Goal: Find contact information: Find contact information

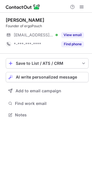
scroll to position [3, 3]
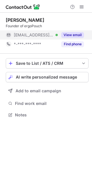
click at [68, 35] on button "View email" at bounding box center [72, 35] width 23 height 6
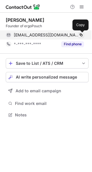
click at [80, 34] on span at bounding box center [80, 35] width 5 height 5
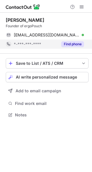
scroll to position [110, 92]
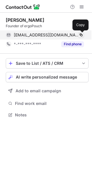
click at [81, 34] on span at bounding box center [80, 35] width 5 height 5
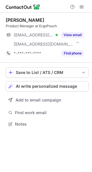
scroll to position [120, 92]
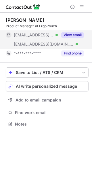
click at [74, 35] on button "View email" at bounding box center [72, 35] width 23 height 6
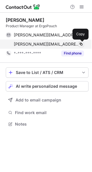
click at [82, 42] on span at bounding box center [80, 44] width 5 height 5
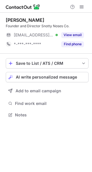
scroll to position [3, 3]
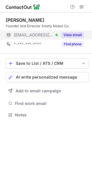
click at [74, 34] on button "View email" at bounding box center [72, 35] width 23 height 6
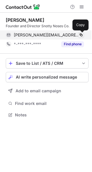
click at [80, 36] on span at bounding box center [80, 35] width 5 height 5
